Goal: Task Accomplishment & Management: Manage account settings

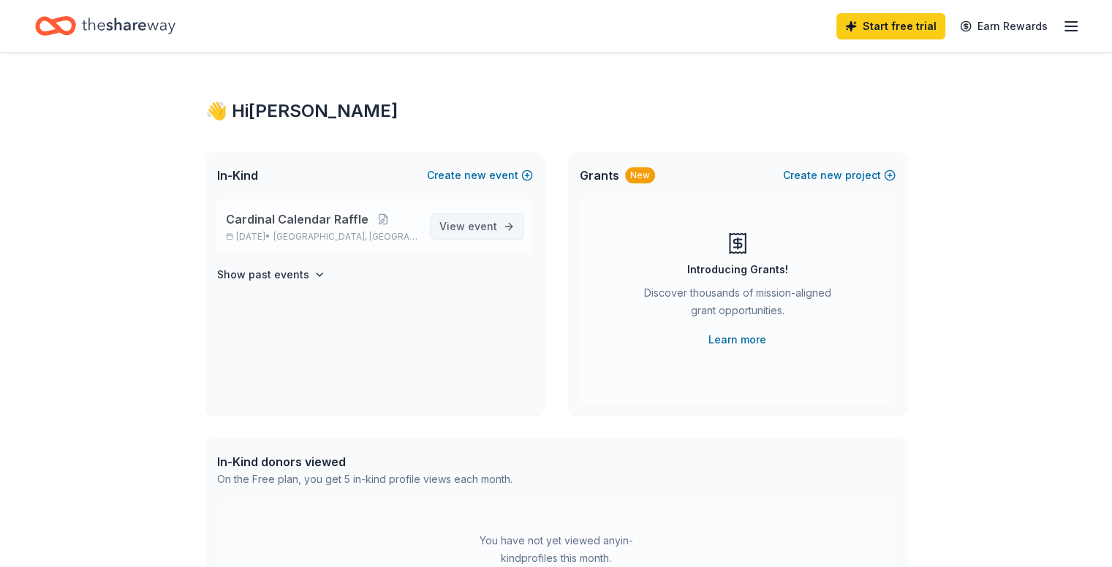
click at [490, 221] on span "event" at bounding box center [482, 226] width 29 height 12
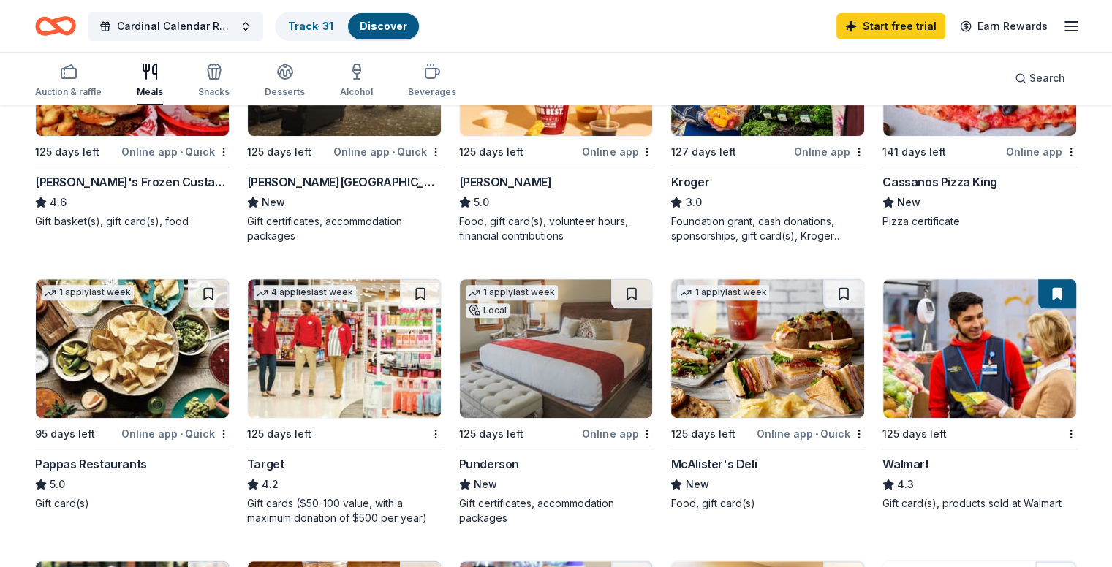
scroll to position [555, 0]
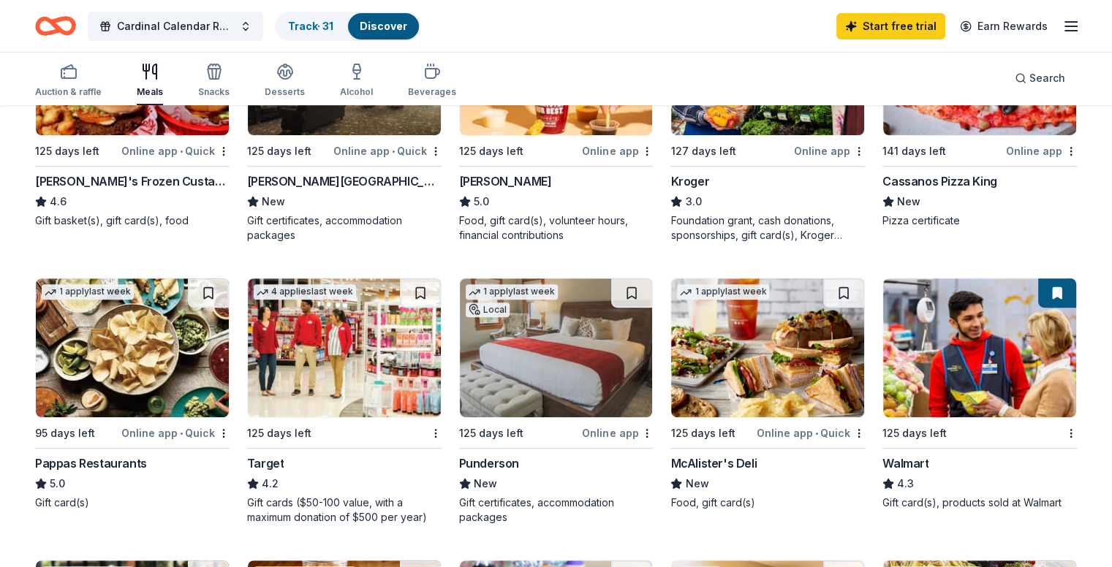
click at [361, 391] on img at bounding box center [344, 347] width 193 height 139
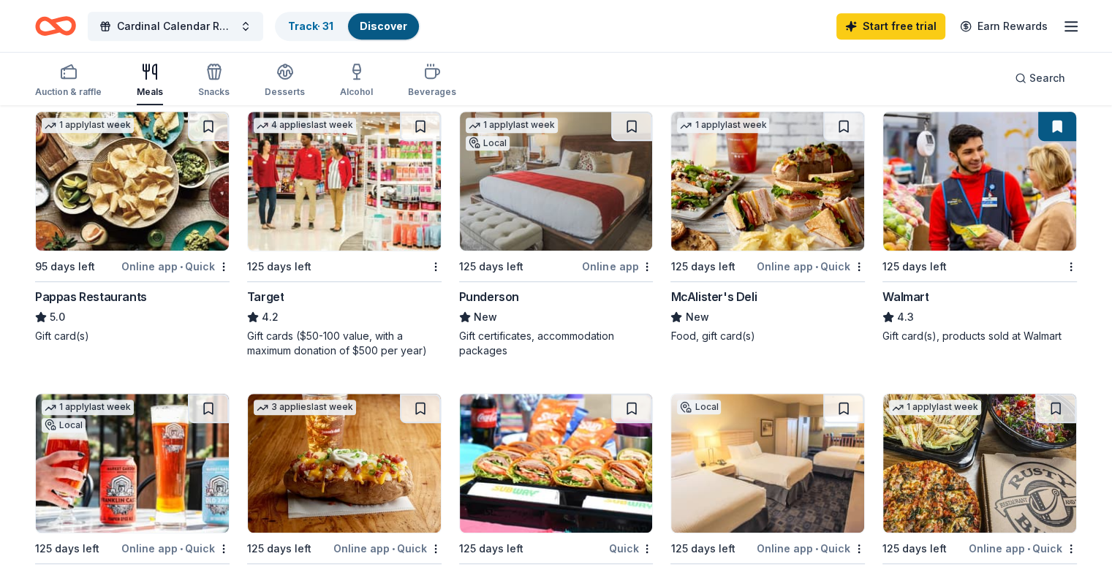
scroll to position [723, 0]
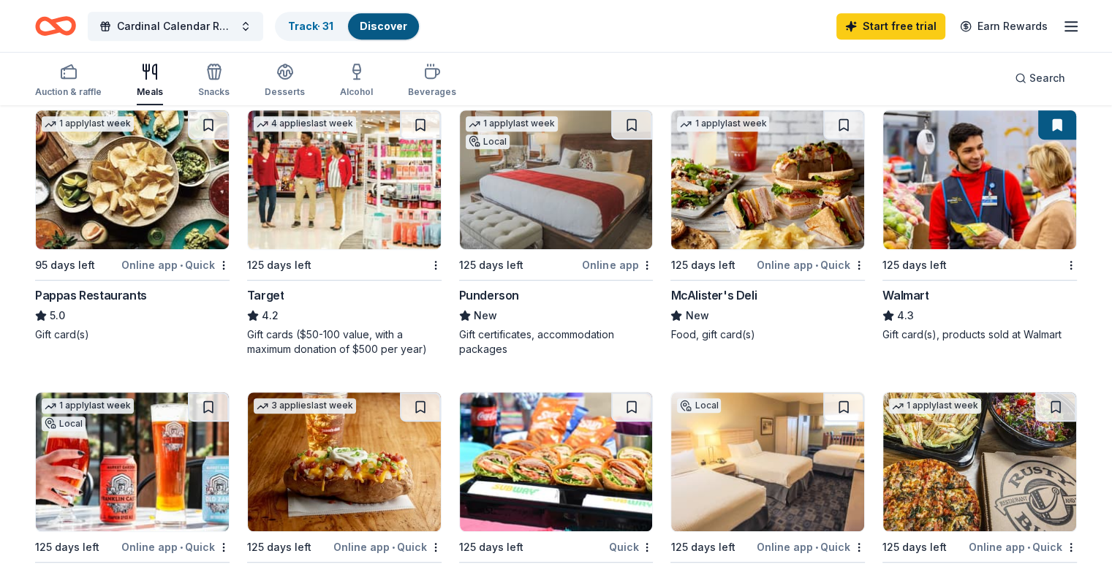
click at [898, 183] on img at bounding box center [979, 179] width 193 height 139
click at [744, 235] on img at bounding box center [767, 179] width 193 height 139
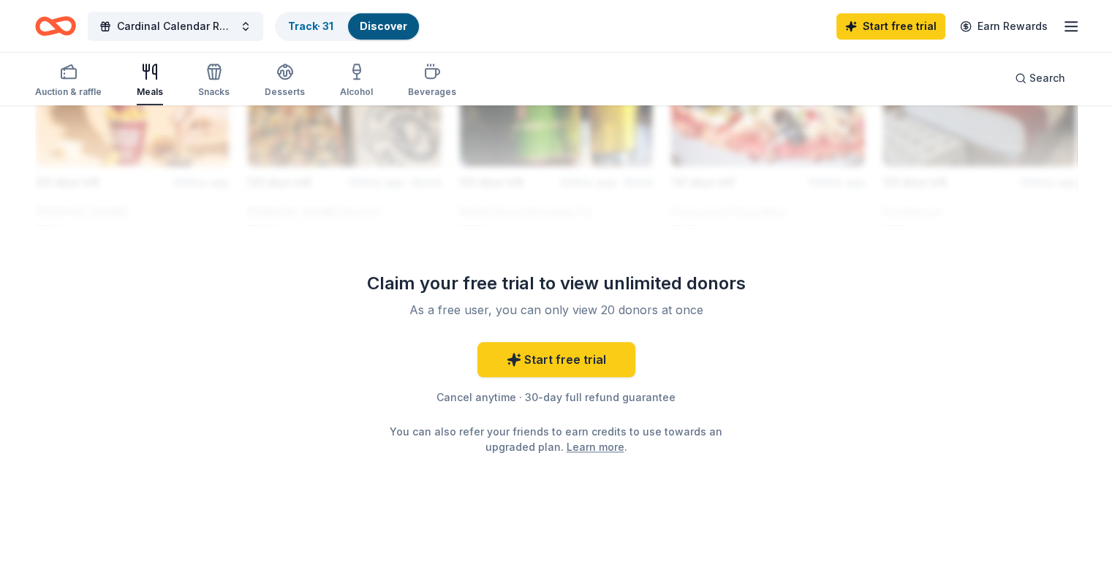
scroll to position [1415, 0]
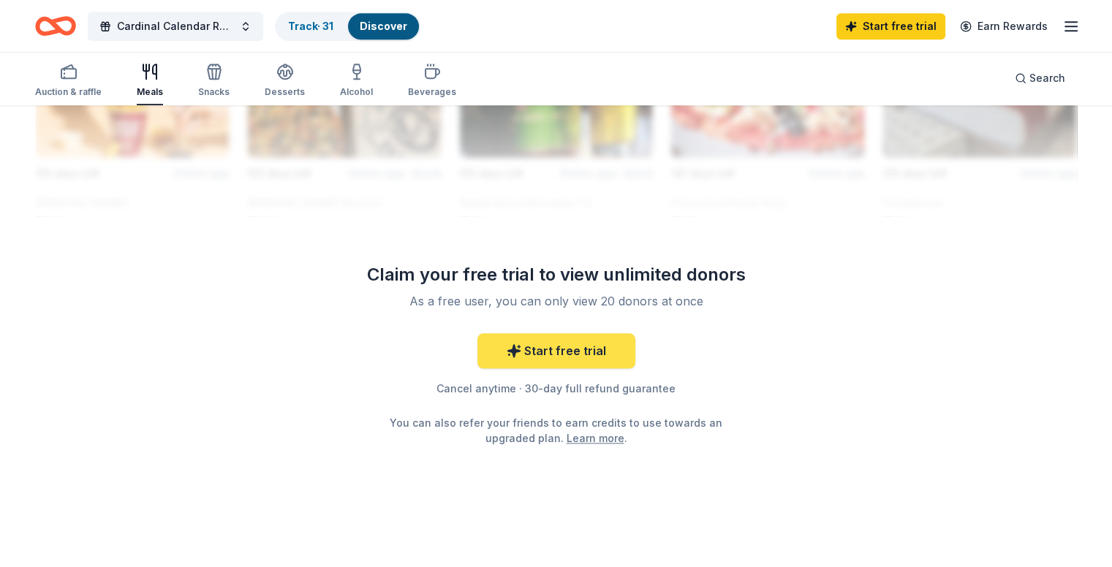
click at [541, 349] on link "Start free trial" at bounding box center [556, 350] width 158 height 35
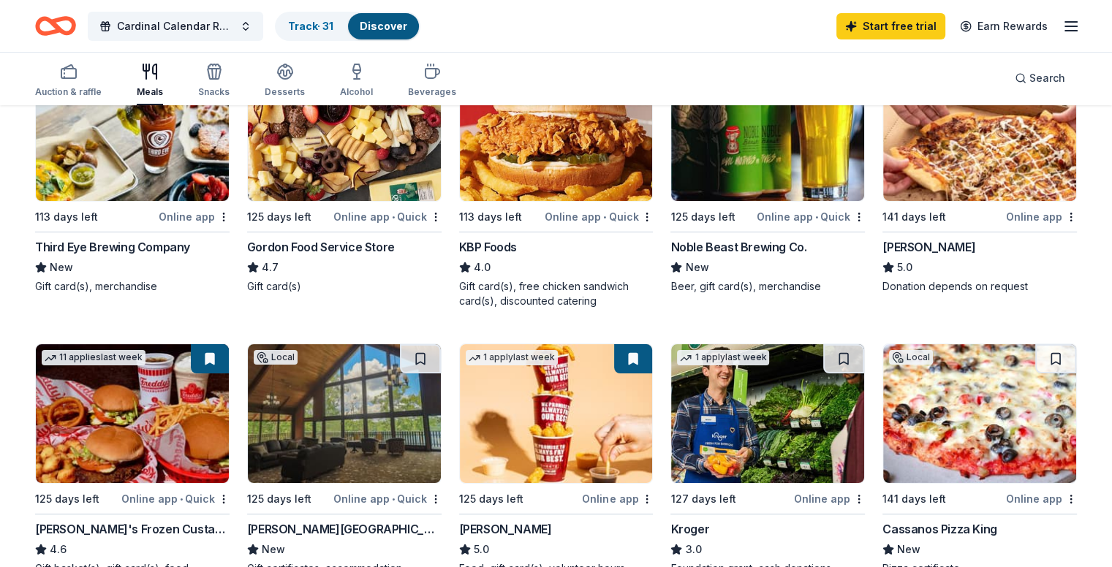
scroll to position [0, 0]
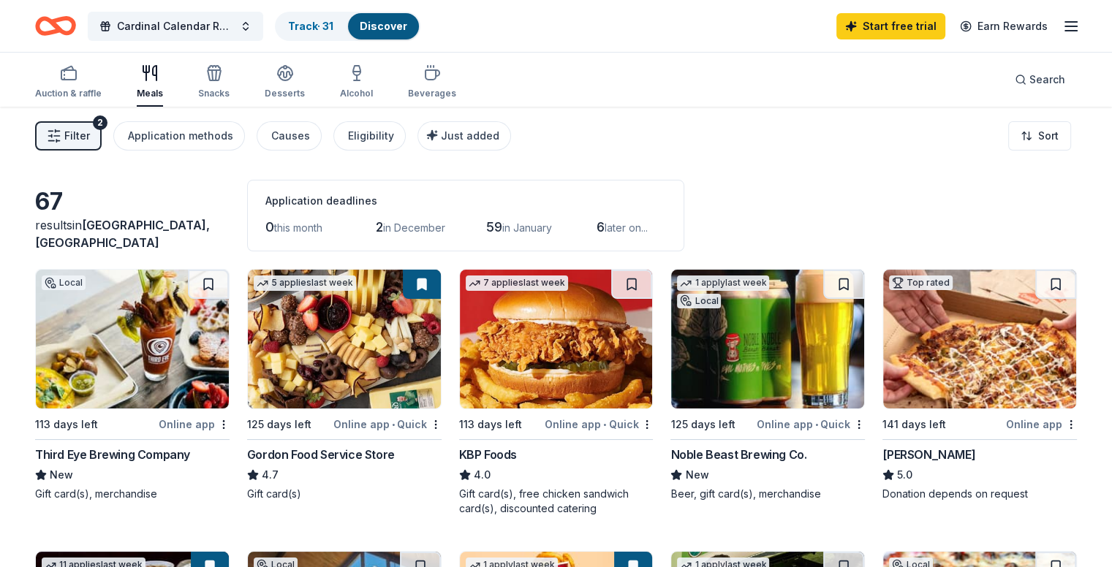
click at [411, 34] on div "Discover" at bounding box center [383, 26] width 71 height 26
click at [343, 18] on div "Track · 31" at bounding box center [310, 26] width 69 height 26
click at [401, 27] on link "Discover" at bounding box center [384, 26] width 48 height 12
click at [90, 138] on span "Filter" at bounding box center [77, 136] width 26 height 18
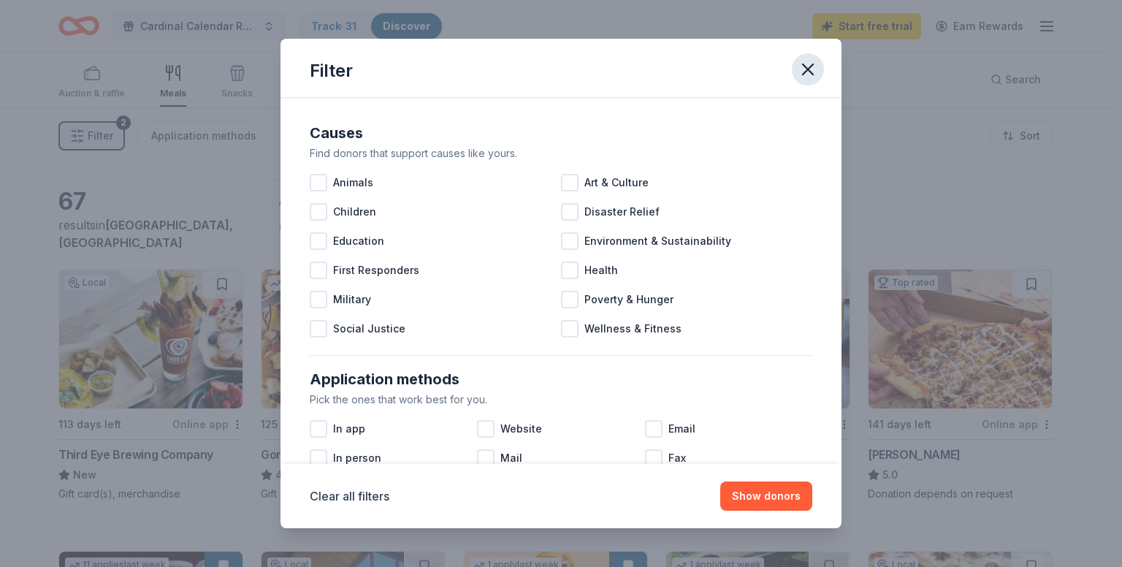
click at [813, 69] on icon "button" at bounding box center [808, 69] width 20 height 20
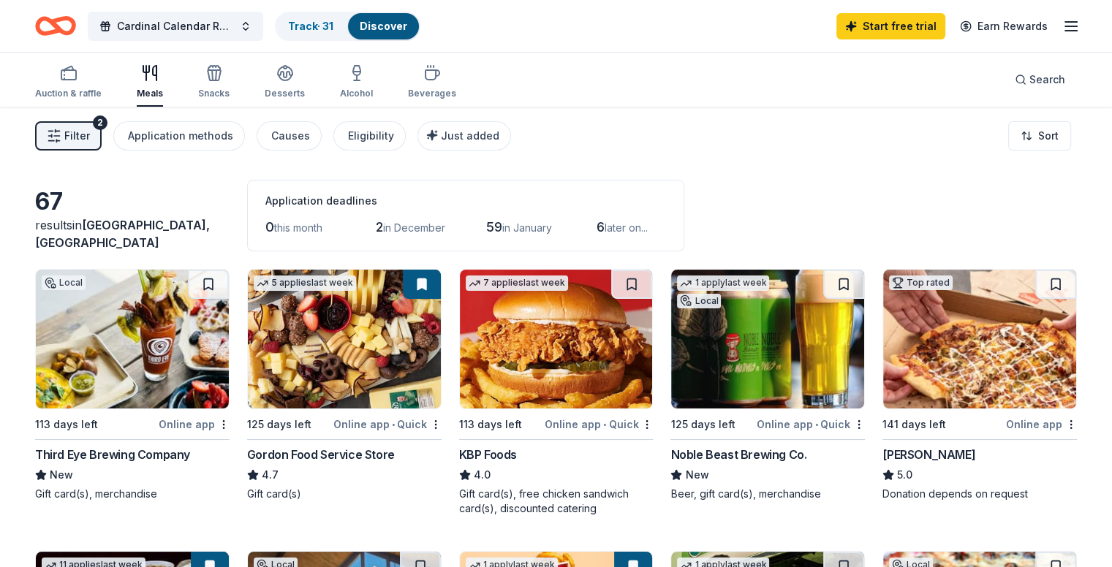
click at [1065, 26] on line "button" at bounding box center [1071, 26] width 12 height 0
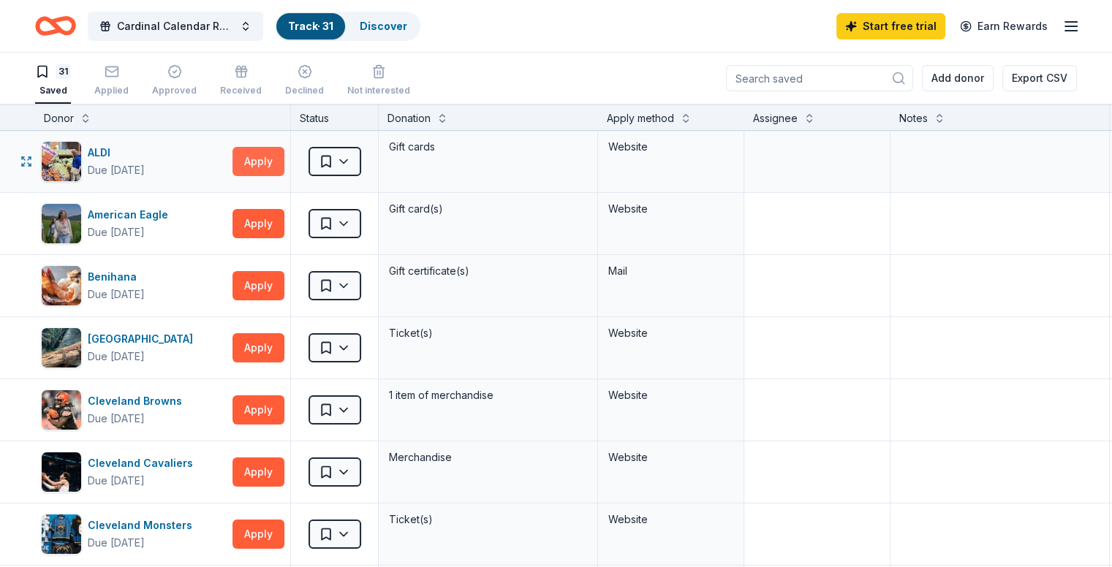
click at [284, 170] on button "Apply" at bounding box center [258, 161] width 52 height 29
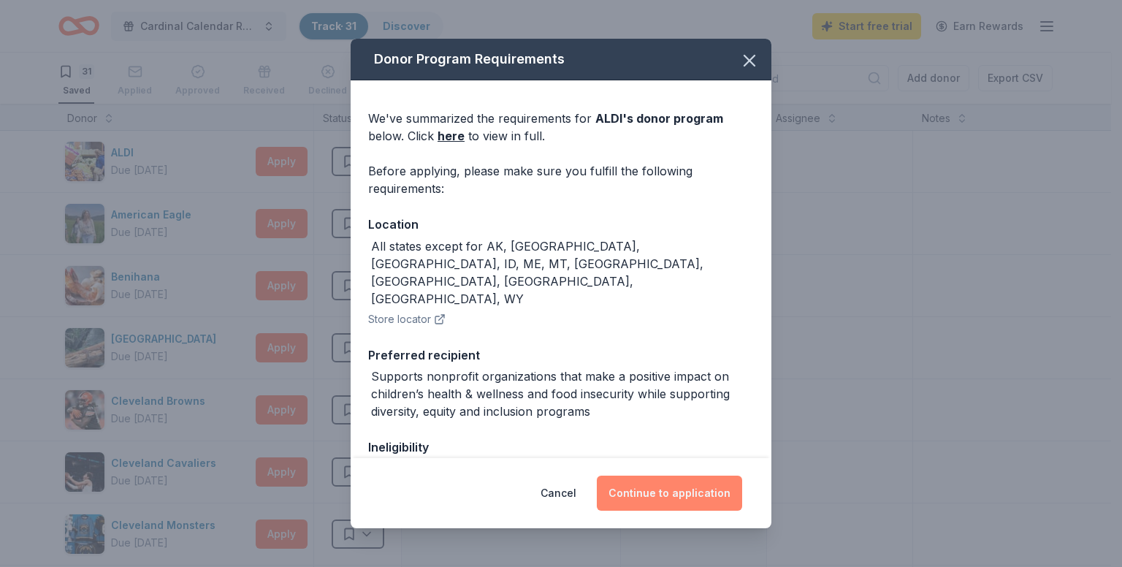
click at [672, 489] on button "Continue to application" at bounding box center [669, 493] width 145 height 35
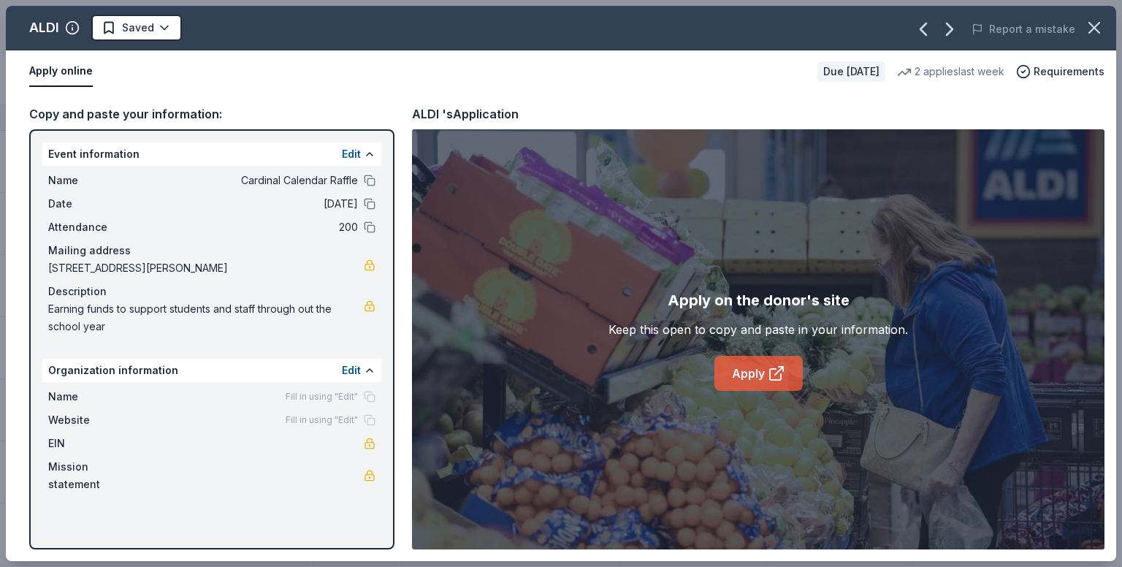
click at [745, 371] on link "Apply" at bounding box center [759, 373] width 88 height 35
click at [1098, 27] on icon "button" at bounding box center [1094, 28] width 20 height 20
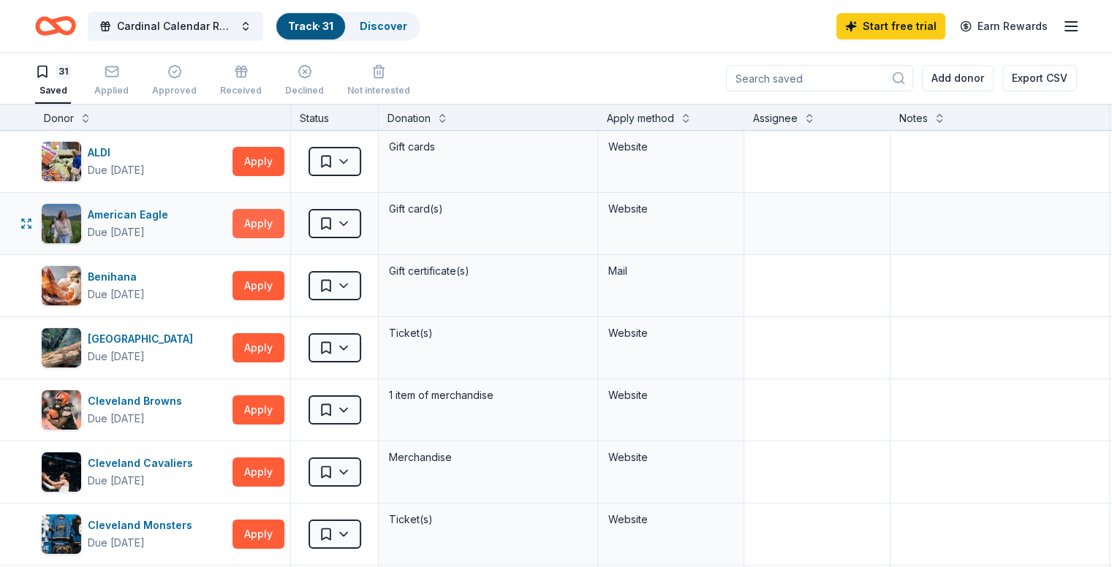
click at [270, 225] on button "Apply" at bounding box center [258, 223] width 52 height 29
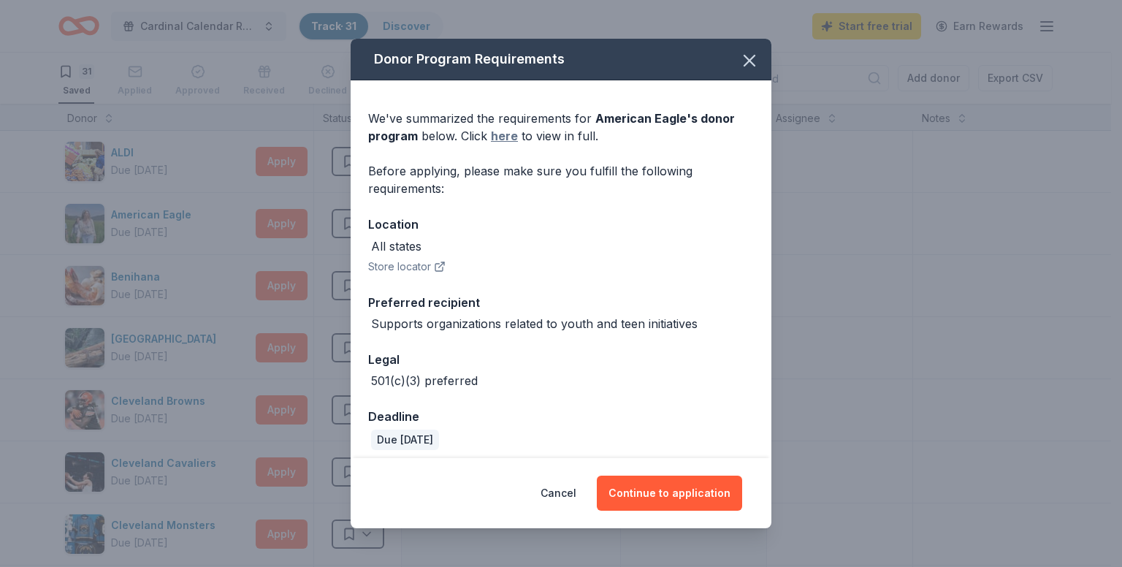
click at [504, 134] on link "here" at bounding box center [504, 136] width 27 height 18
click at [669, 496] on button "Continue to application" at bounding box center [669, 493] width 145 height 35
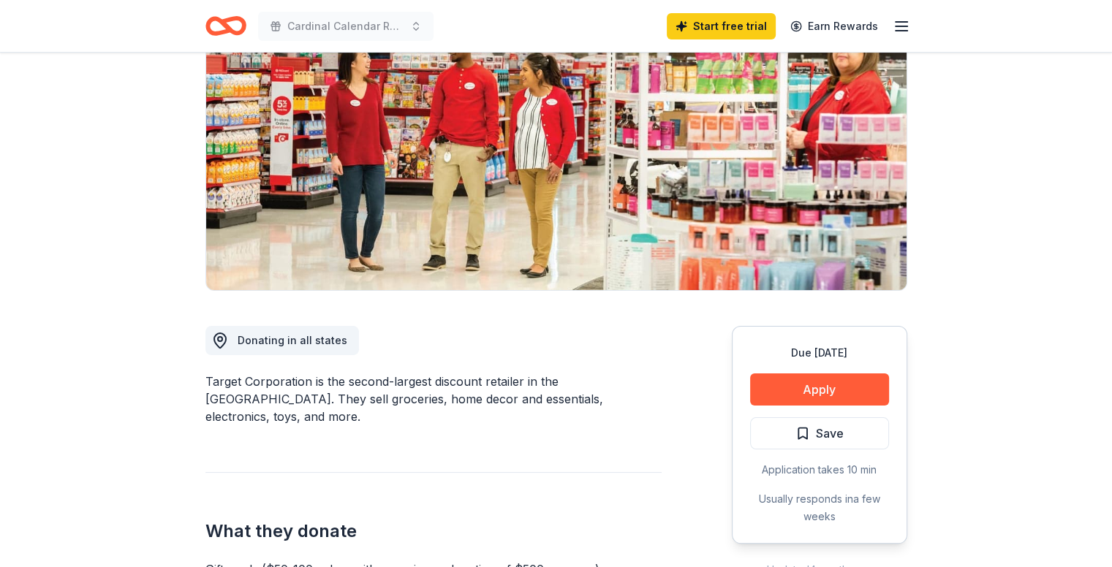
scroll to position [162, 0]
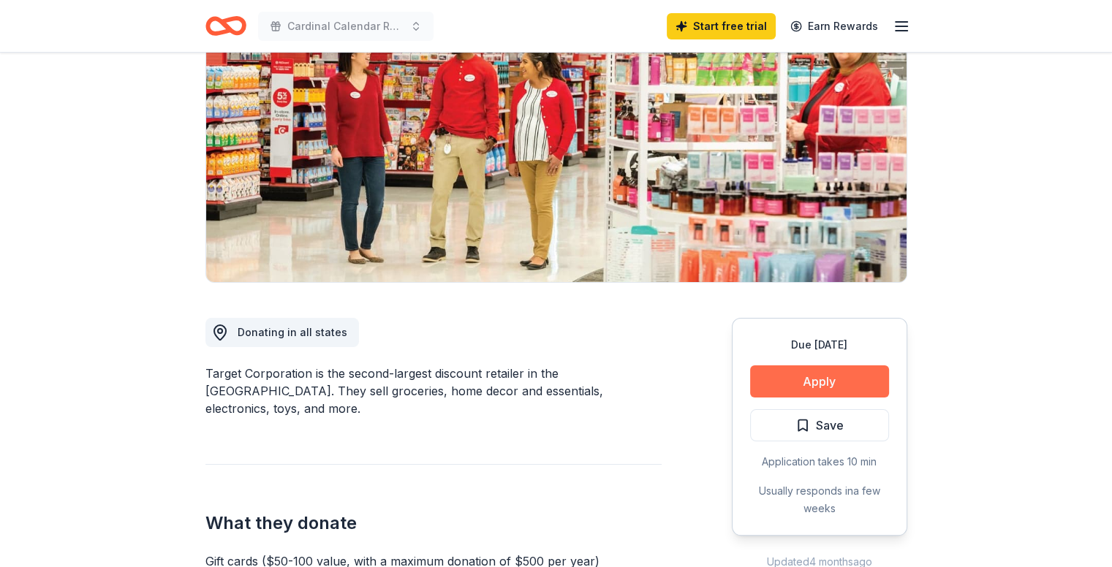
click at [829, 392] on button "Apply" at bounding box center [819, 381] width 139 height 32
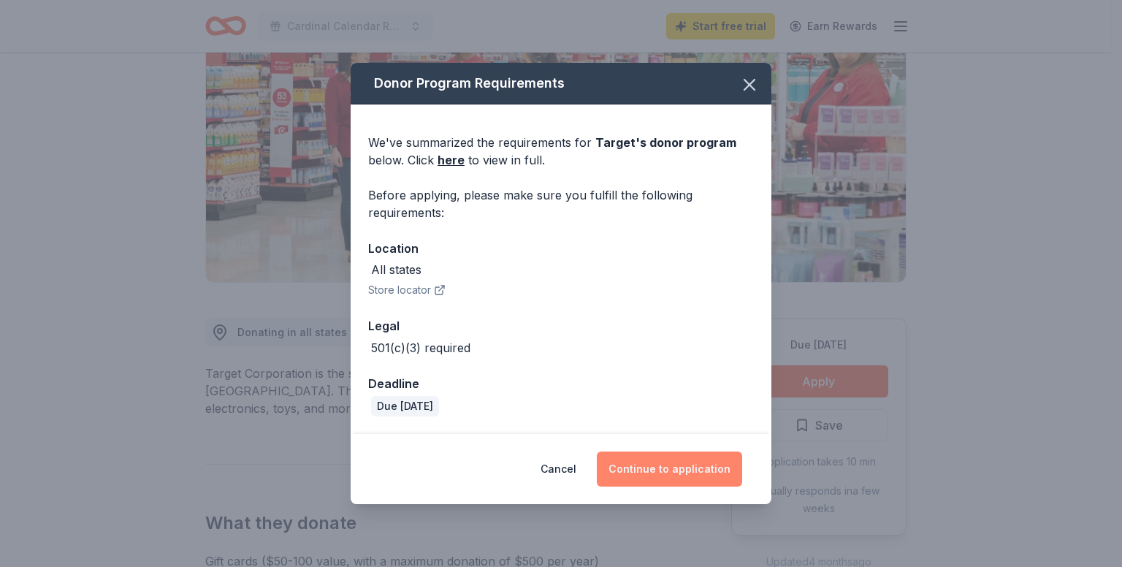
click at [655, 468] on button "Continue to application" at bounding box center [669, 469] width 145 height 35
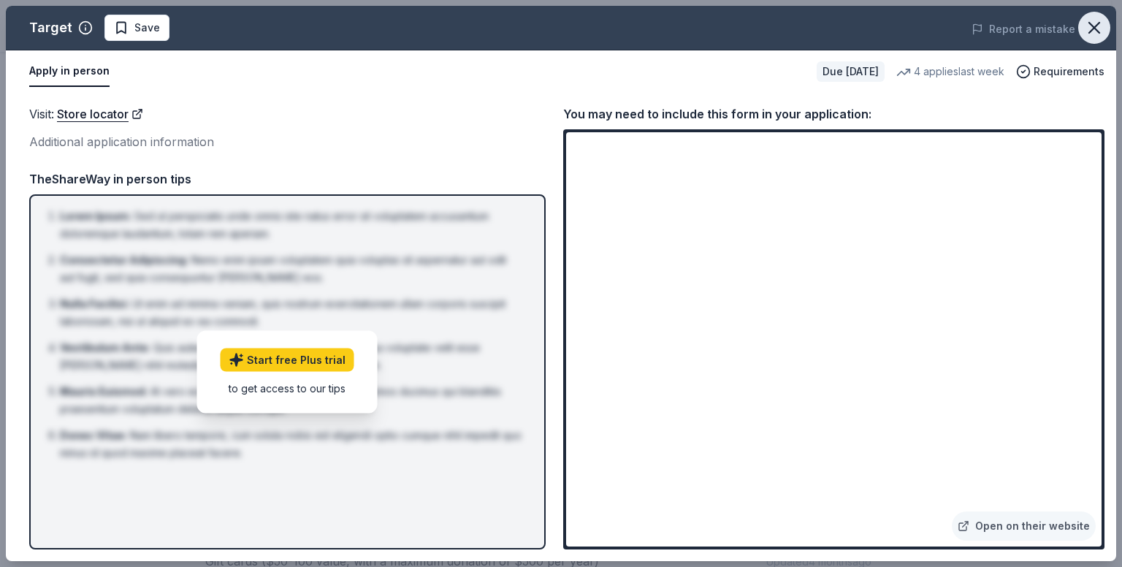
click at [1093, 27] on icon "button" at bounding box center [1095, 28] width 10 height 10
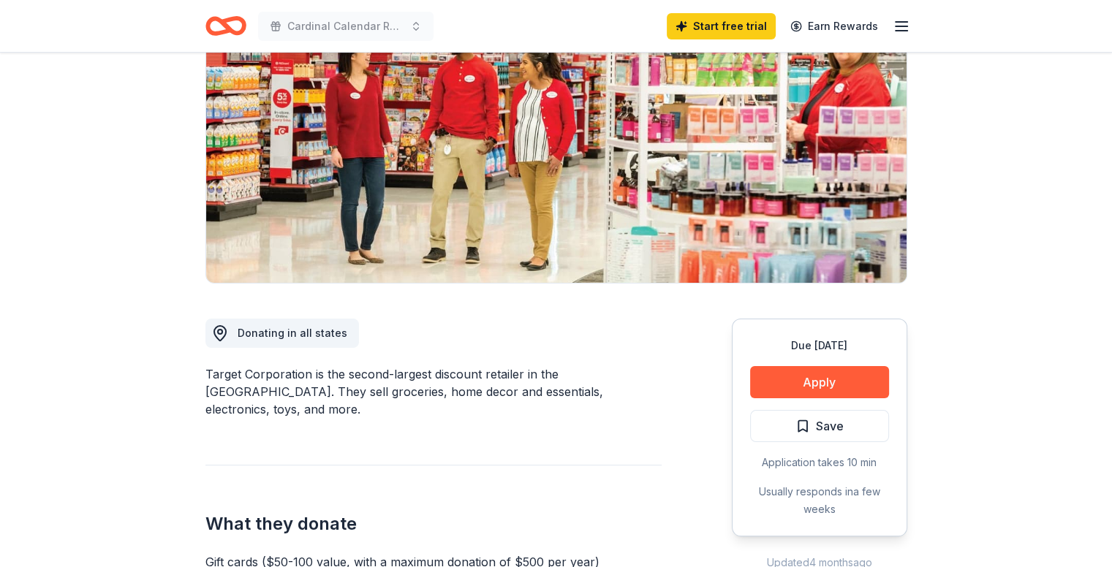
scroll to position [0, 0]
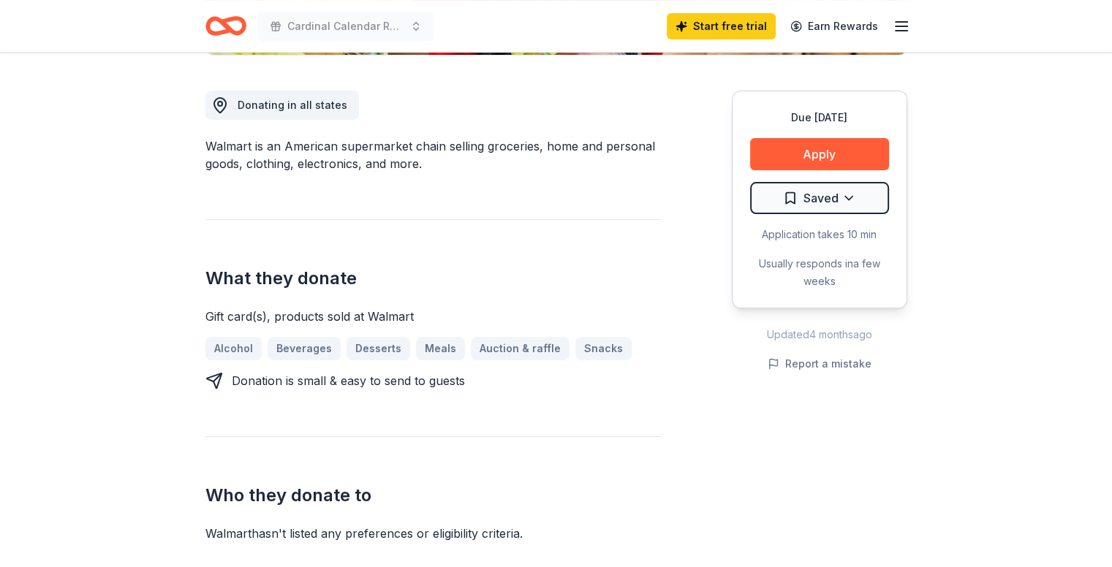
scroll to position [365, 0]
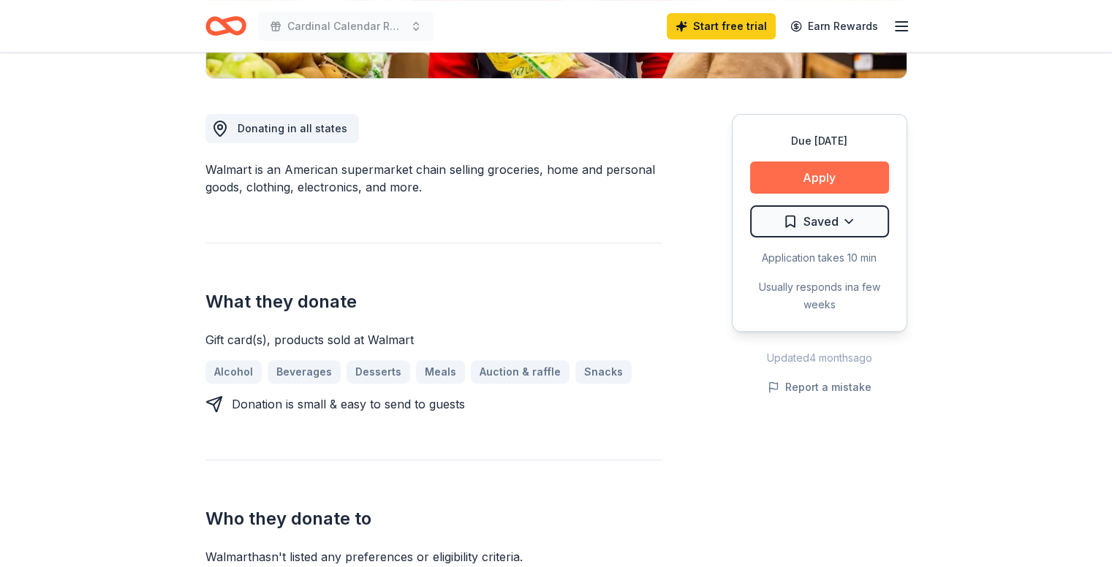
click at [816, 167] on button "Apply" at bounding box center [819, 178] width 139 height 32
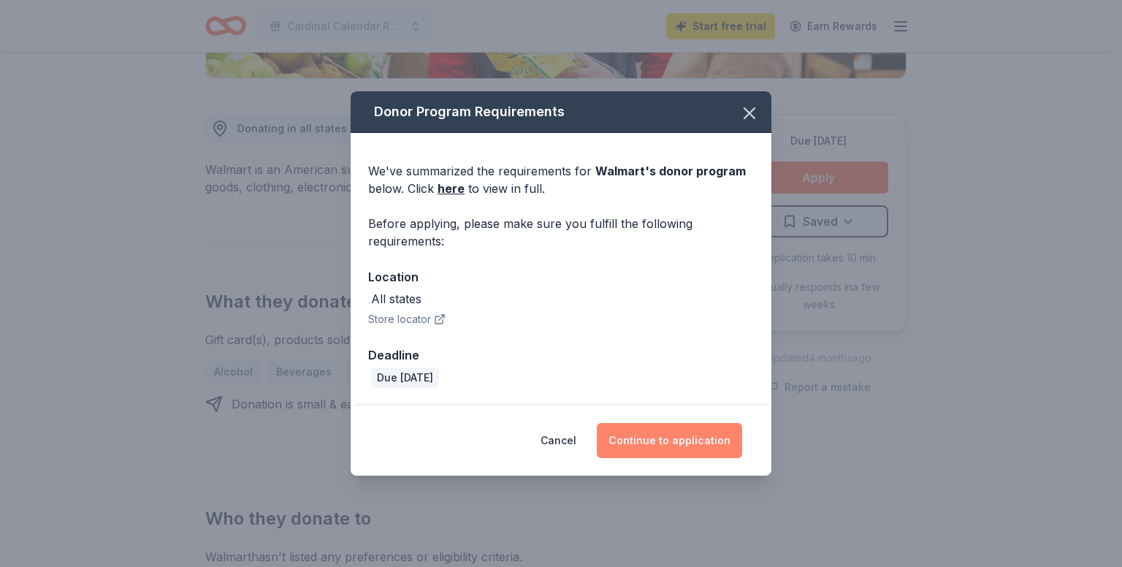
click at [650, 443] on button "Continue to application" at bounding box center [669, 440] width 145 height 35
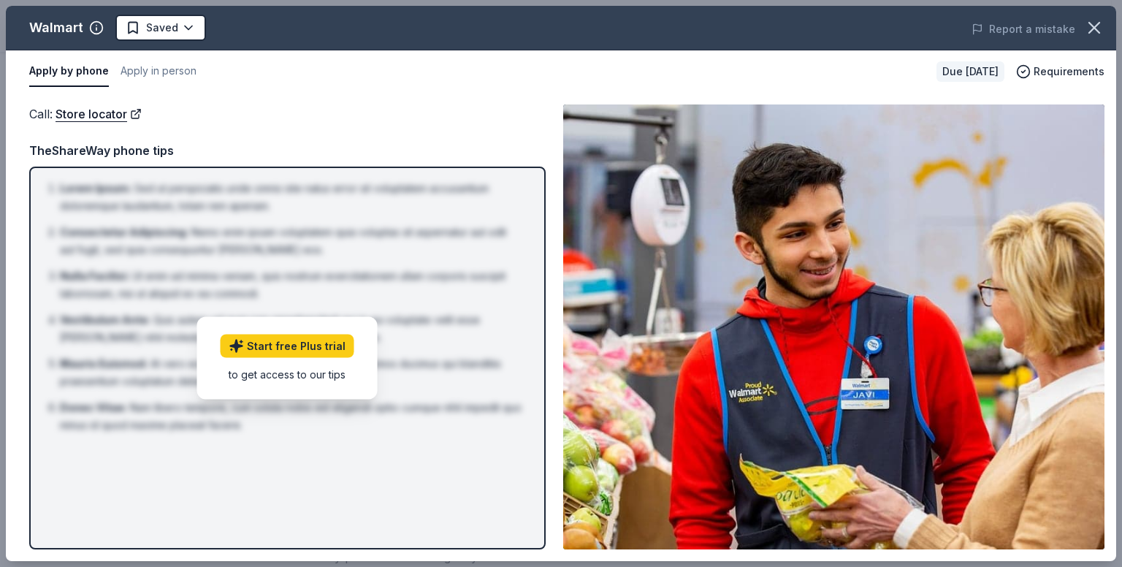
click at [460, 102] on div "Call : Store locator Call : Store locator TheShareWay phone tips Lorem Ipsum : …" at bounding box center [561, 327] width 1111 height 468
click at [1089, 25] on icon "button" at bounding box center [1094, 28] width 20 height 20
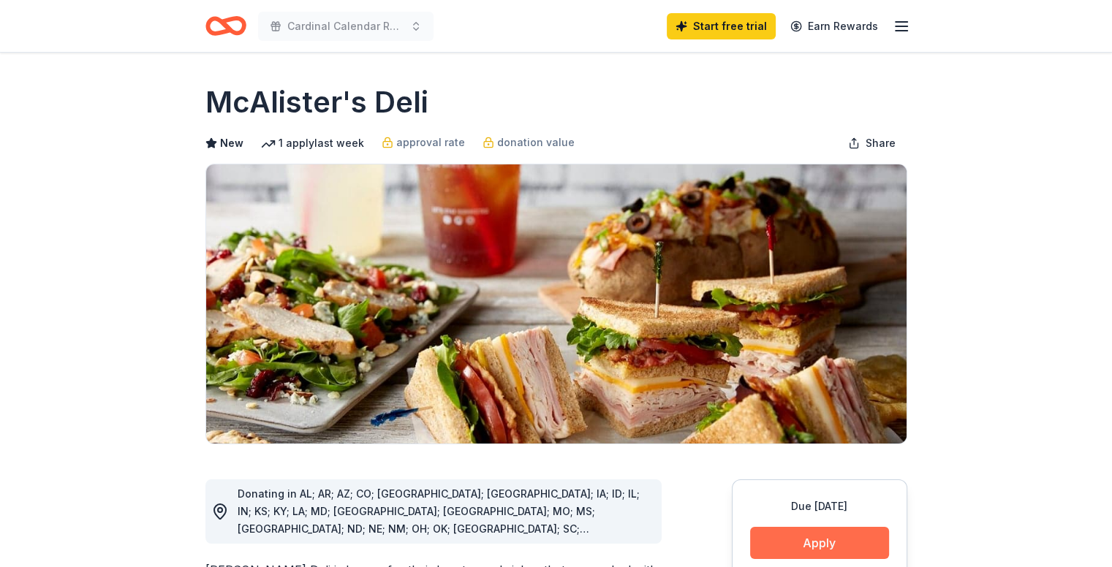
click at [783, 537] on button "Apply" at bounding box center [819, 543] width 139 height 32
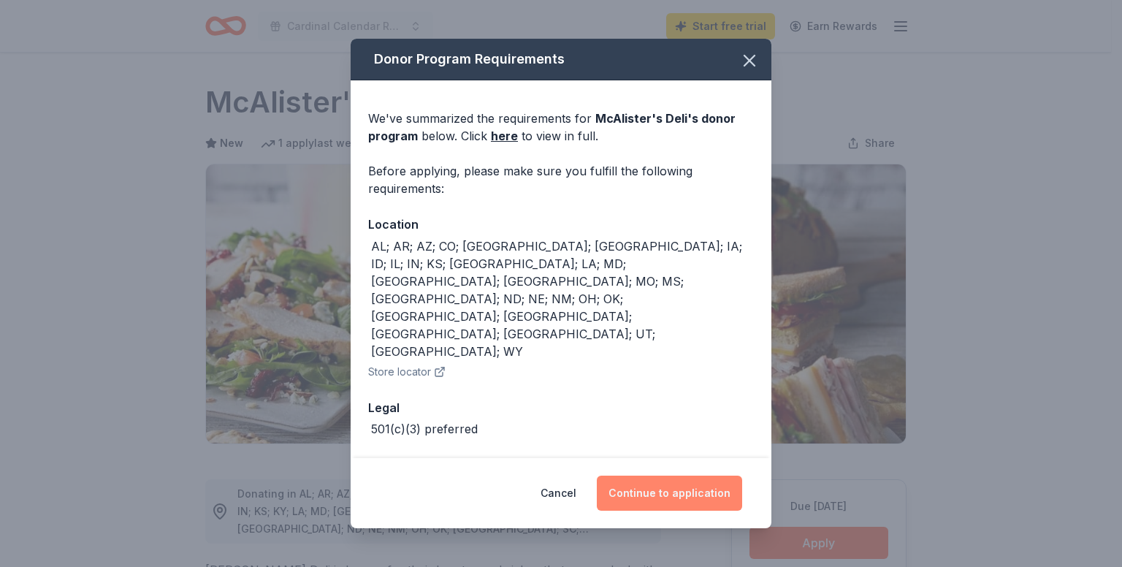
click at [667, 476] on button "Continue to application" at bounding box center [669, 493] width 145 height 35
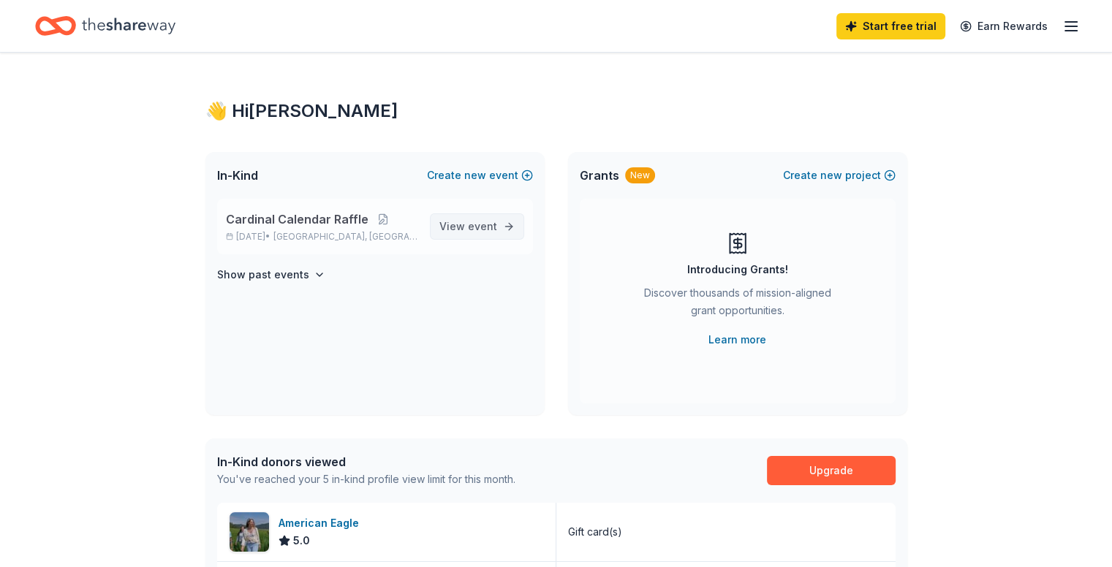
click at [491, 227] on span "event" at bounding box center [482, 226] width 29 height 12
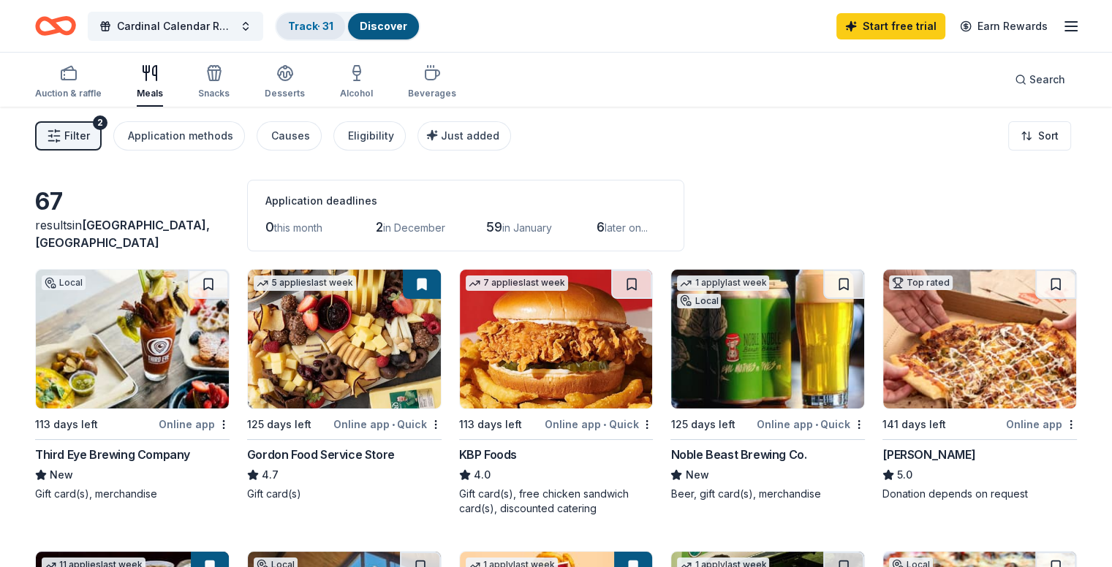
click at [333, 30] on link "Track · 31" at bounding box center [310, 26] width 45 height 12
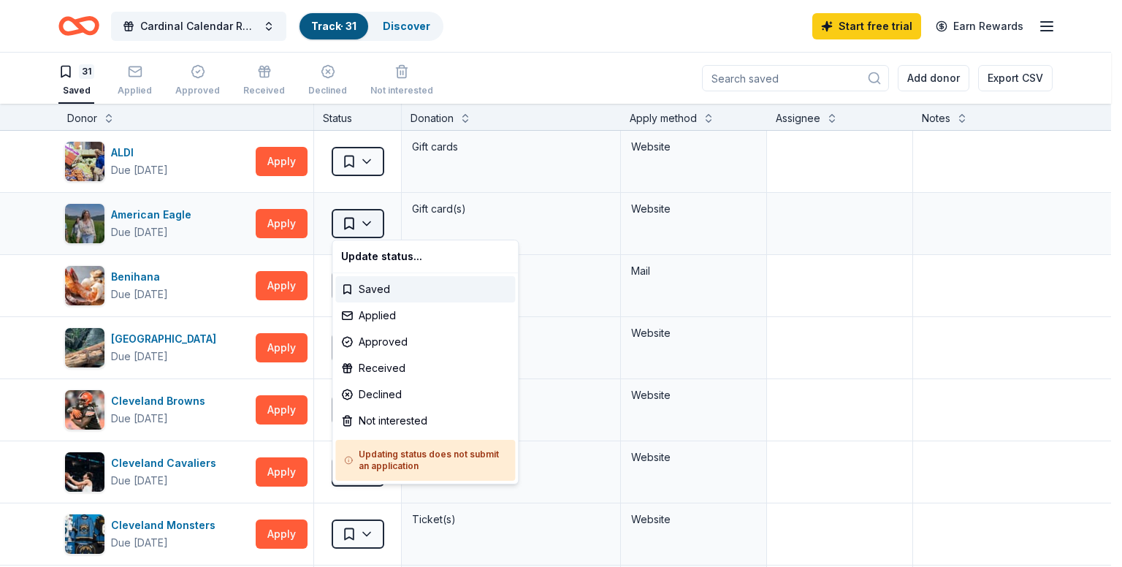
click at [374, 220] on html "Cardinal Calendar Raffle Track · 31 Discover Start free trial Earn Rewards 31 S…" at bounding box center [561, 283] width 1122 height 567
click at [368, 314] on div "Applied" at bounding box center [425, 316] width 180 height 26
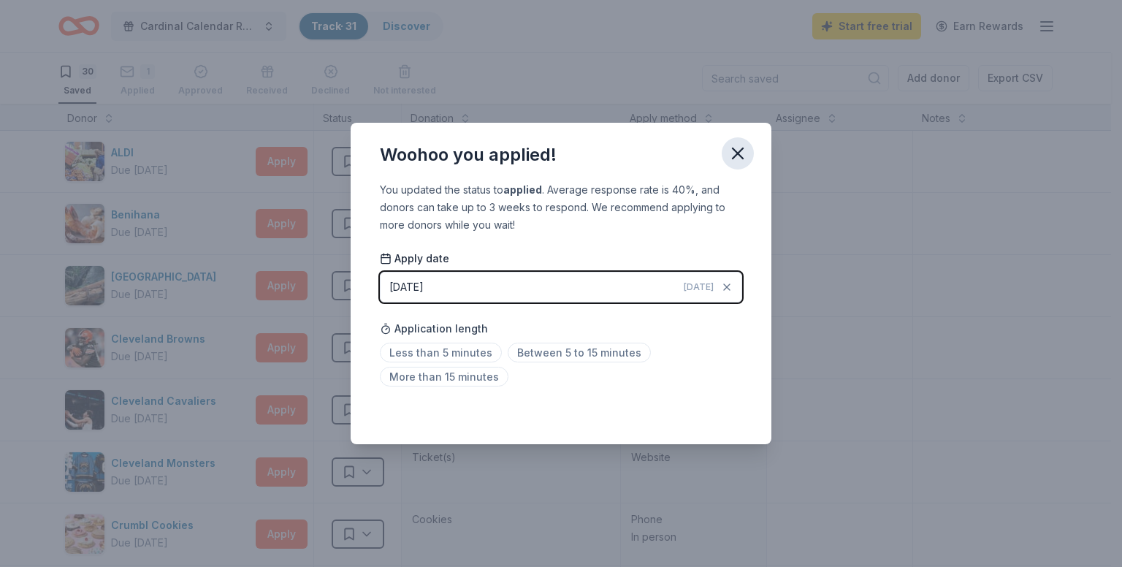
click at [733, 156] on icon "button" at bounding box center [738, 153] width 20 height 20
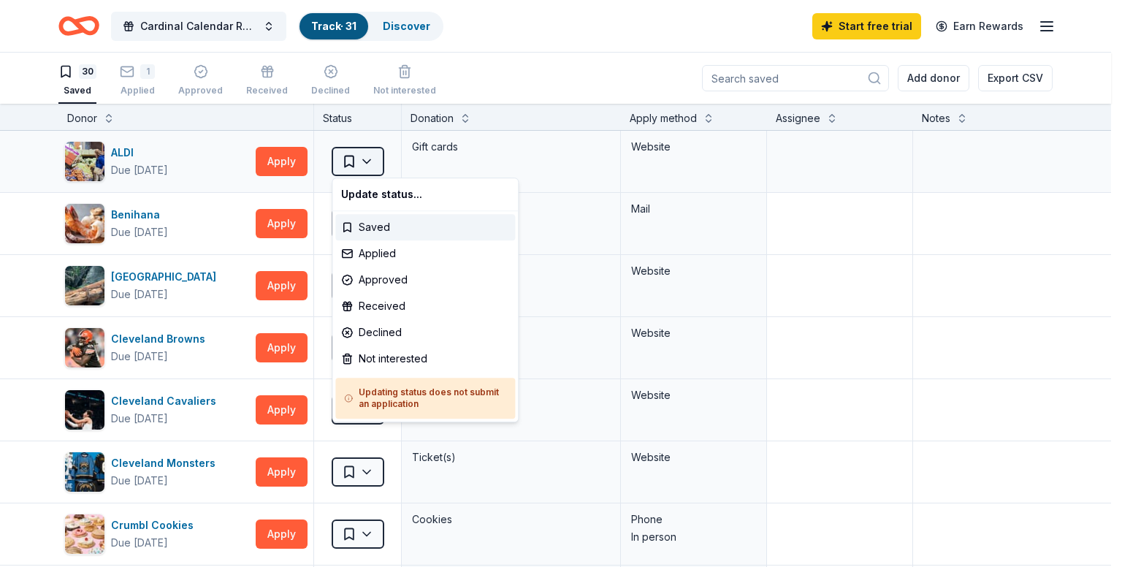
click at [369, 163] on html "Cardinal Calendar Raffle Track · 31 Discover Start free trial Earn Rewards 30 S…" at bounding box center [561, 283] width 1122 height 567
click at [368, 329] on div "Declined" at bounding box center [425, 332] width 180 height 26
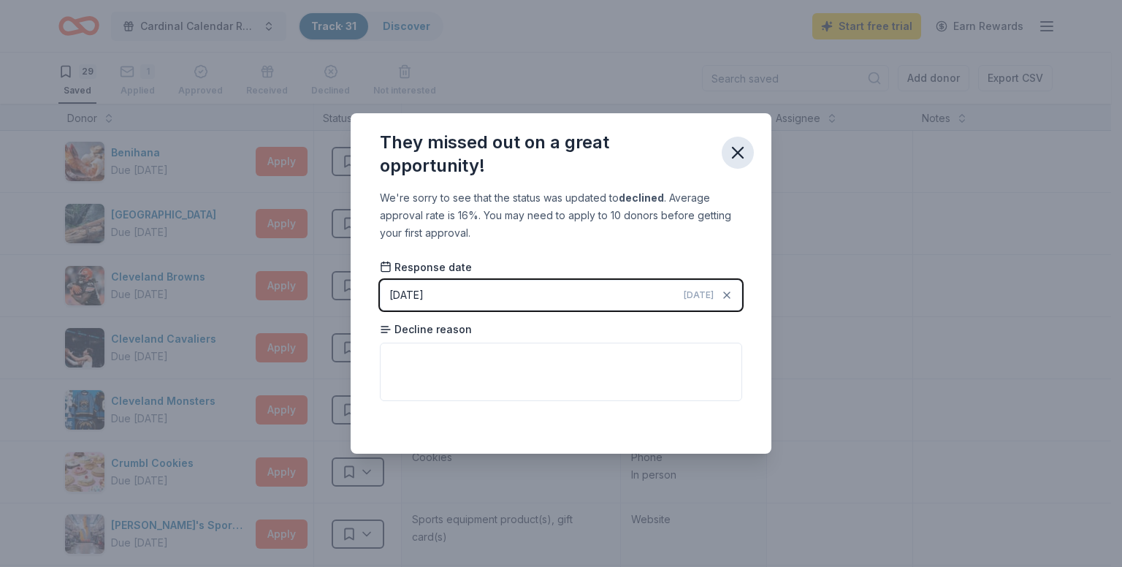
click at [731, 153] on icon "button" at bounding box center [738, 153] width 20 height 20
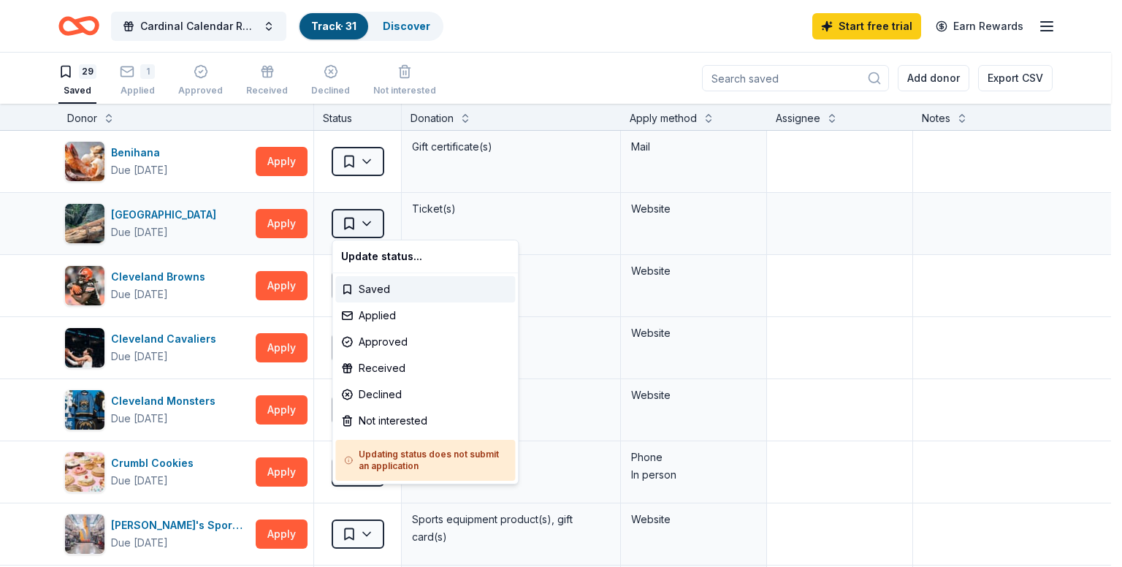
click at [357, 223] on html "Cardinal Calendar Raffle Track · 31 Discover Start free trial Earn Rewards 29 S…" at bounding box center [561, 283] width 1122 height 567
click at [368, 392] on div "Declined" at bounding box center [425, 394] width 180 height 26
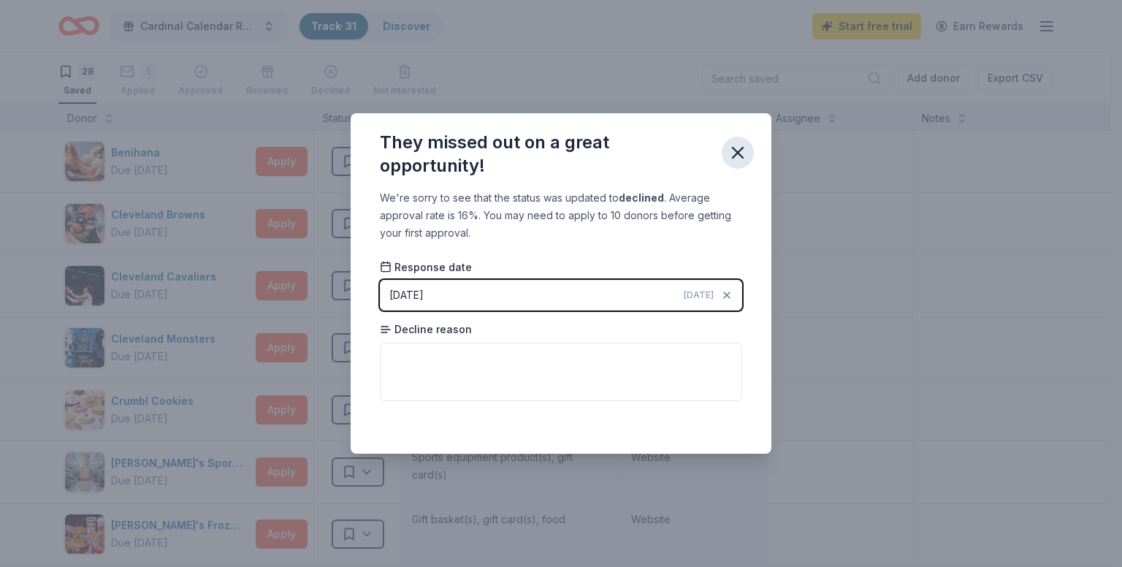
click at [741, 150] on icon "button" at bounding box center [738, 153] width 10 height 10
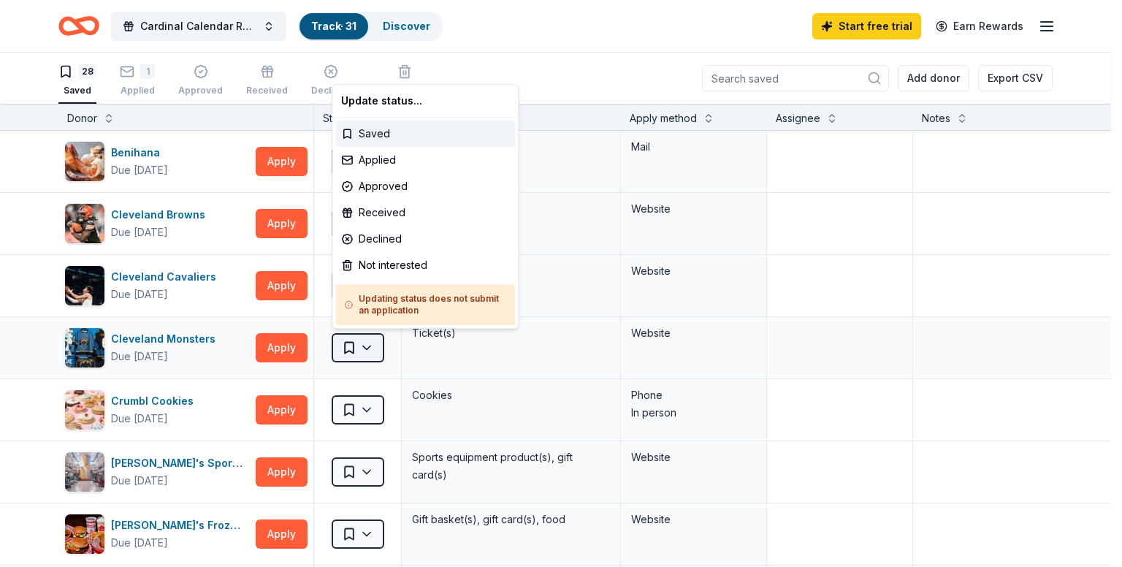
click at [369, 347] on html "Cardinal Calendar Raffle Track · 31 Discover Start free trial Earn Rewards 28 S…" at bounding box center [561, 283] width 1122 height 567
click at [421, 189] on div "Approved" at bounding box center [425, 186] width 180 height 26
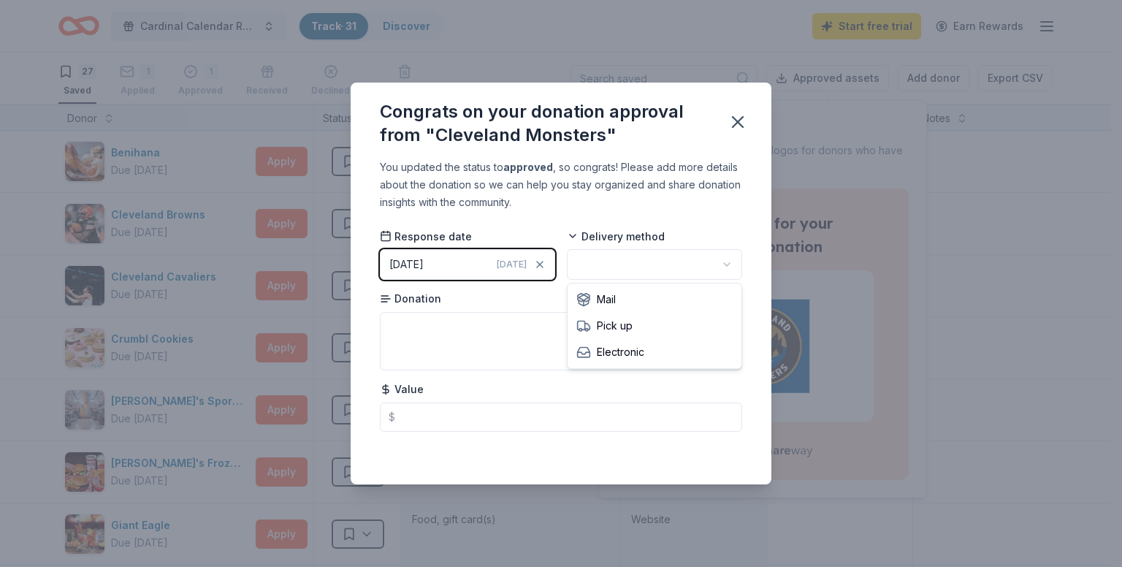
click at [725, 265] on html "Cardinal Calendar Raffle Track · 31 Discover Start free trial Earn Rewards 27 S…" at bounding box center [561, 283] width 1122 height 567
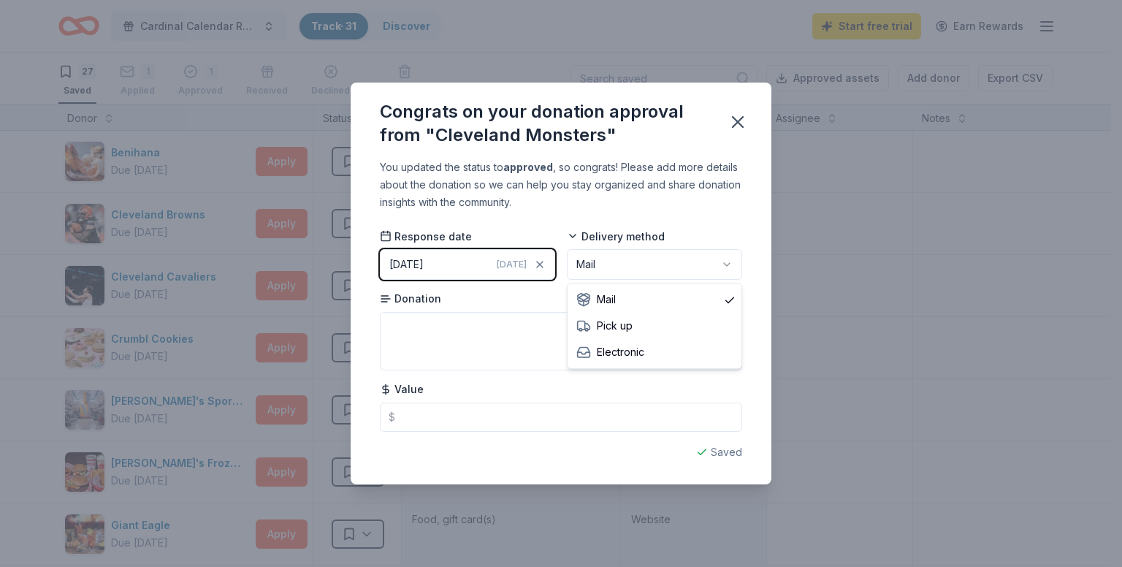
click at [725, 257] on html "Cardinal Calendar Raffle Track · 31 Discover Start free trial Earn Rewards 27 S…" at bounding box center [561, 283] width 1122 height 567
click at [732, 121] on icon "button" at bounding box center [738, 122] width 20 height 20
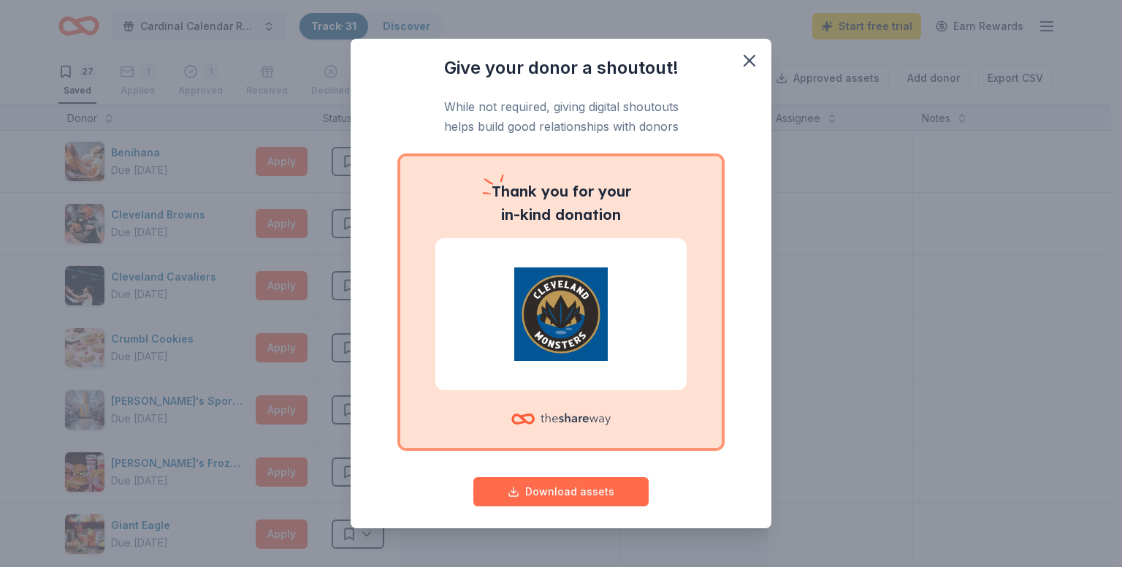
click at [544, 501] on button "Download assets" at bounding box center [561, 491] width 175 height 29
click at [740, 59] on icon "button" at bounding box center [750, 60] width 20 height 20
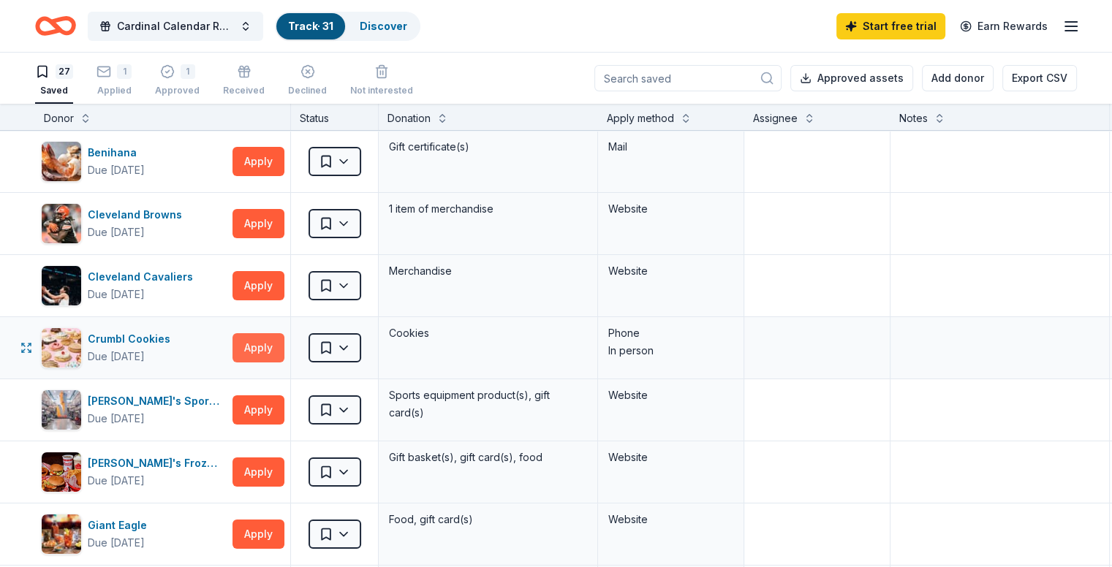
click at [284, 349] on button "Apply" at bounding box center [258, 347] width 52 height 29
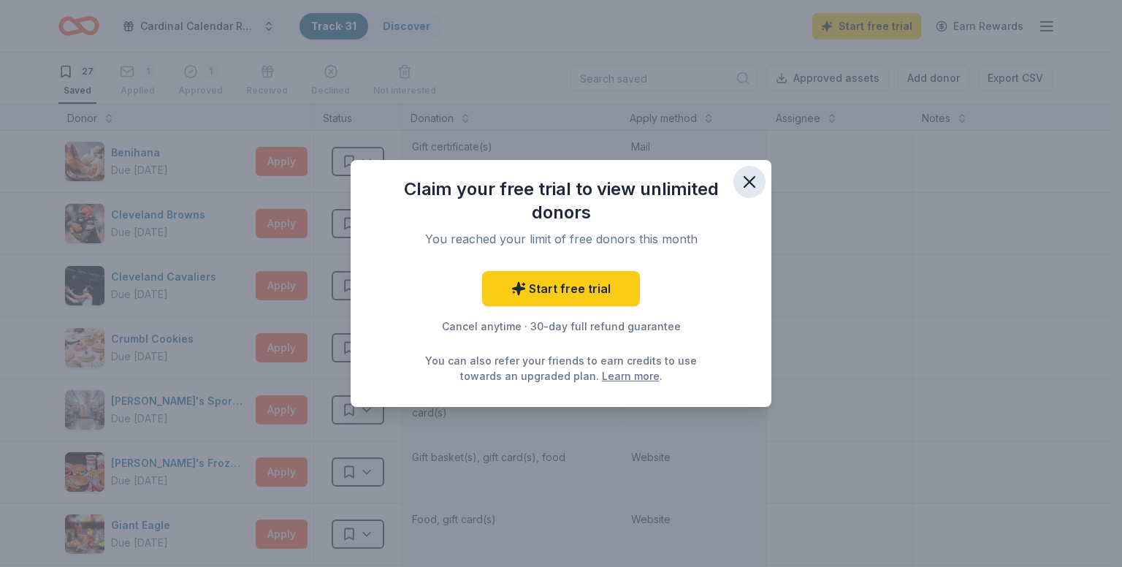
click at [759, 178] on icon "button" at bounding box center [750, 182] width 20 height 20
